Goal: Task Accomplishment & Management: Complete application form

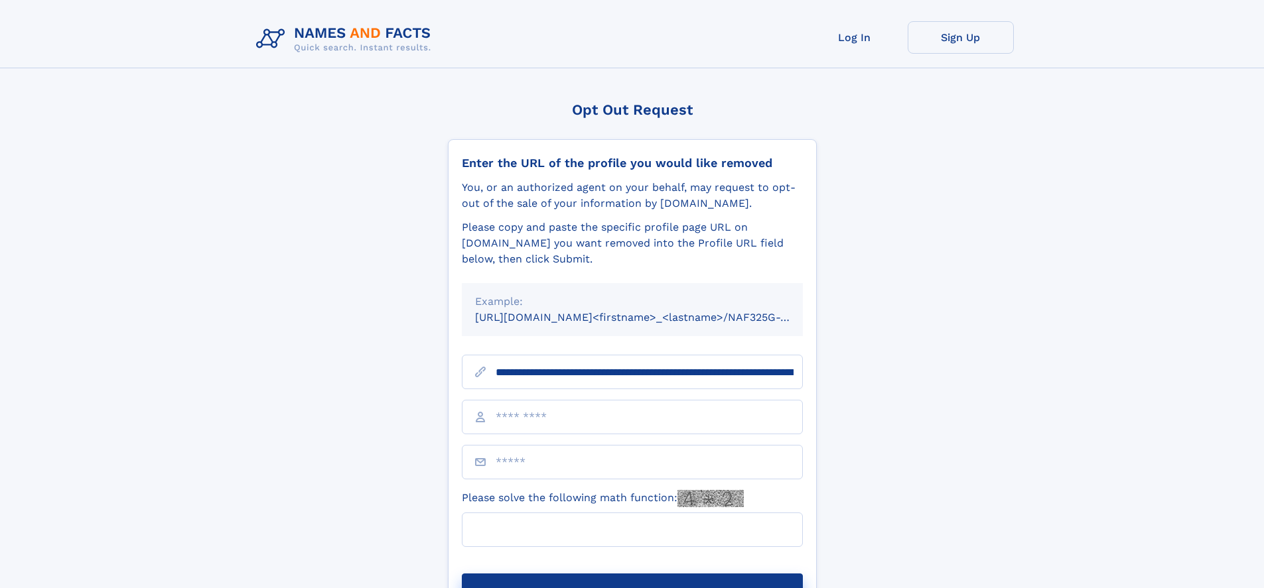
type input "**********"
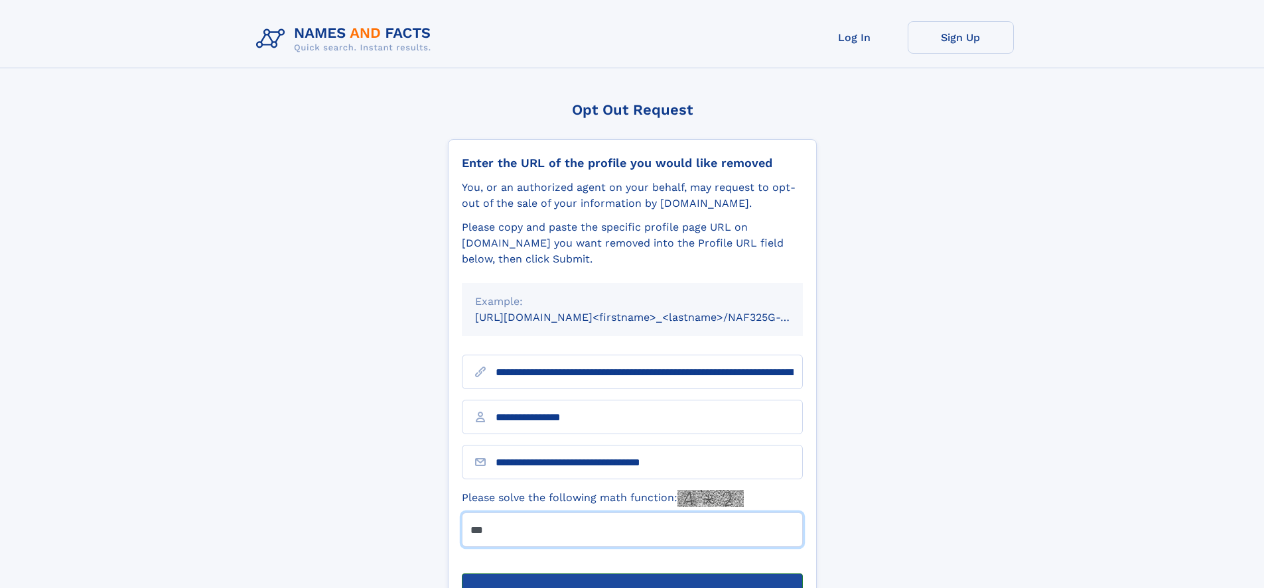
type input "***"
click at [632, 574] on button "Submit Opt Out Request" at bounding box center [632, 595] width 341 height 42
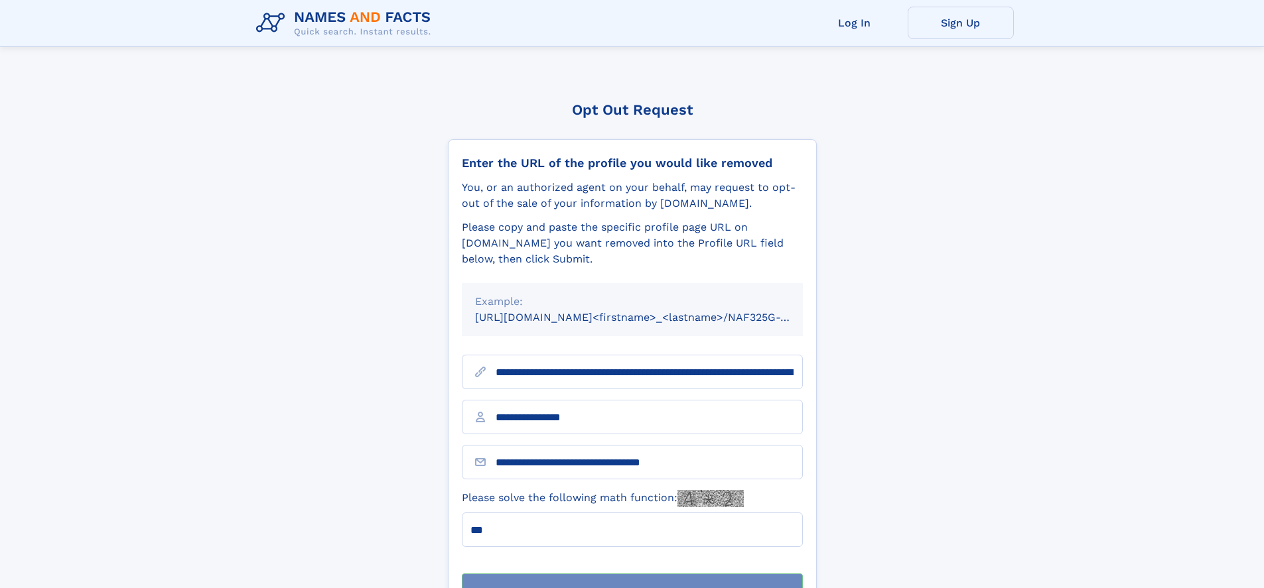
scroll to position [42, 0]
